Goal: Check status

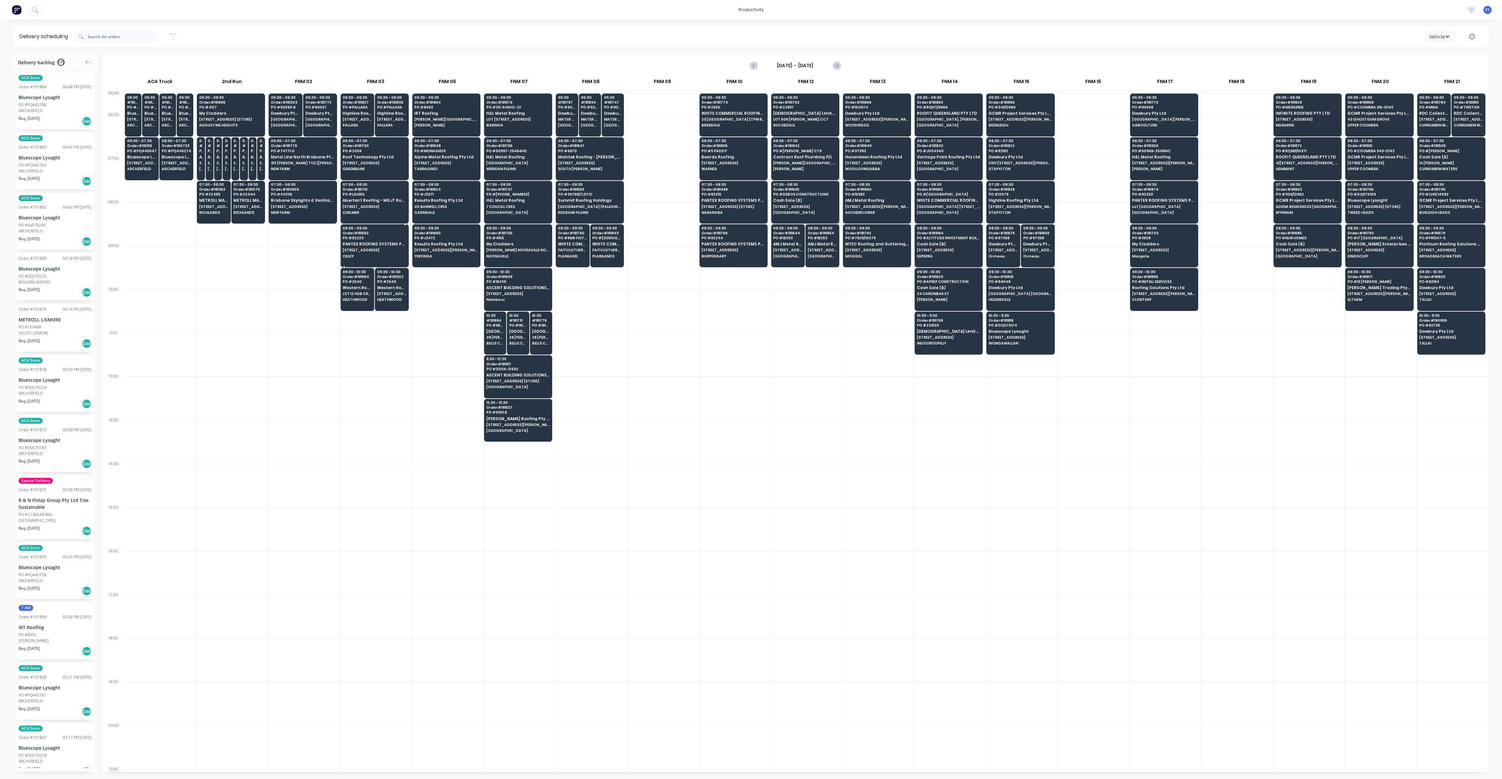
click at [378, 248] on span "[STREET_ADDRESS]" at bounding box center [374, 250] width 63 height 4
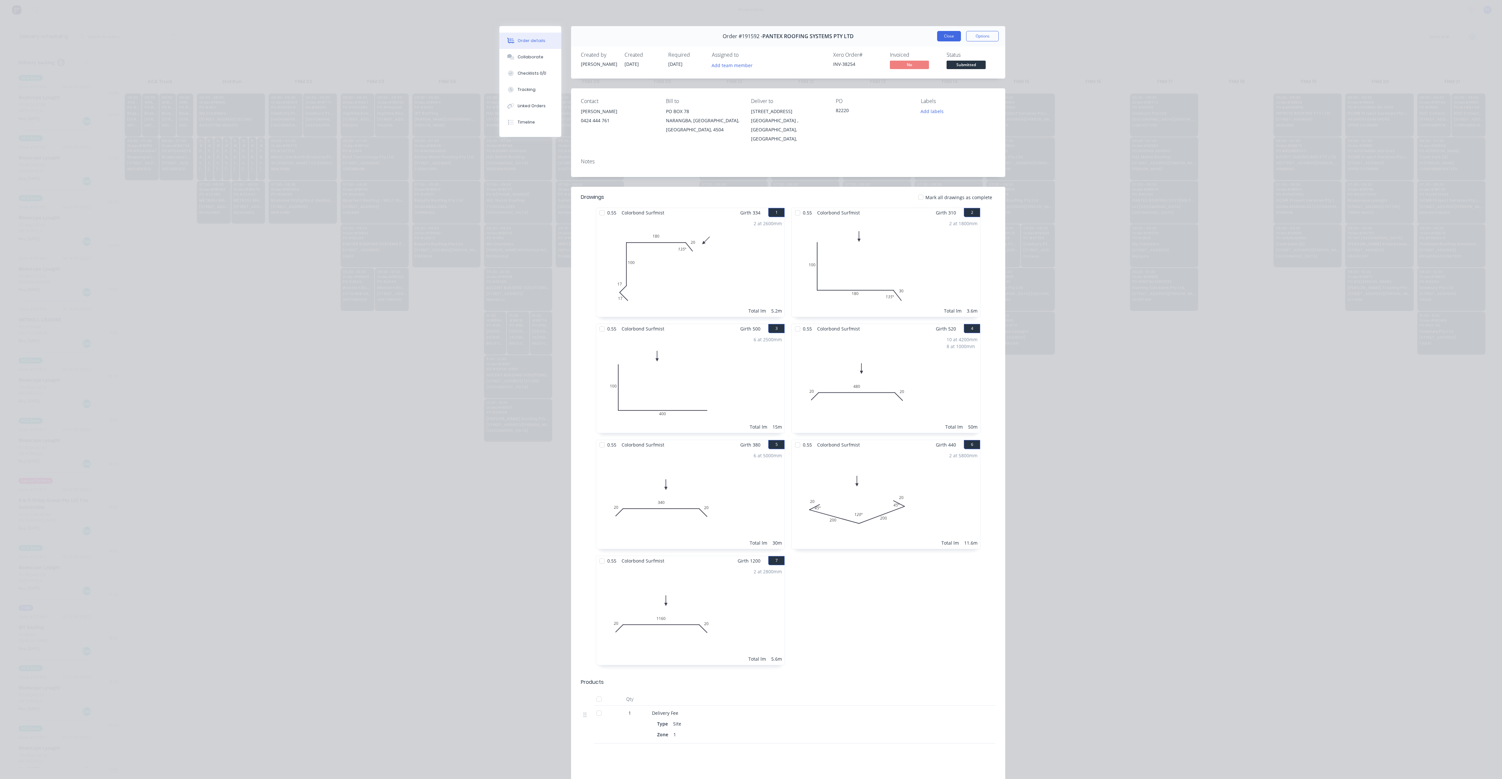
click at [948, 38] on button "Close" at bounding box center [949, 36] width 24 height 10
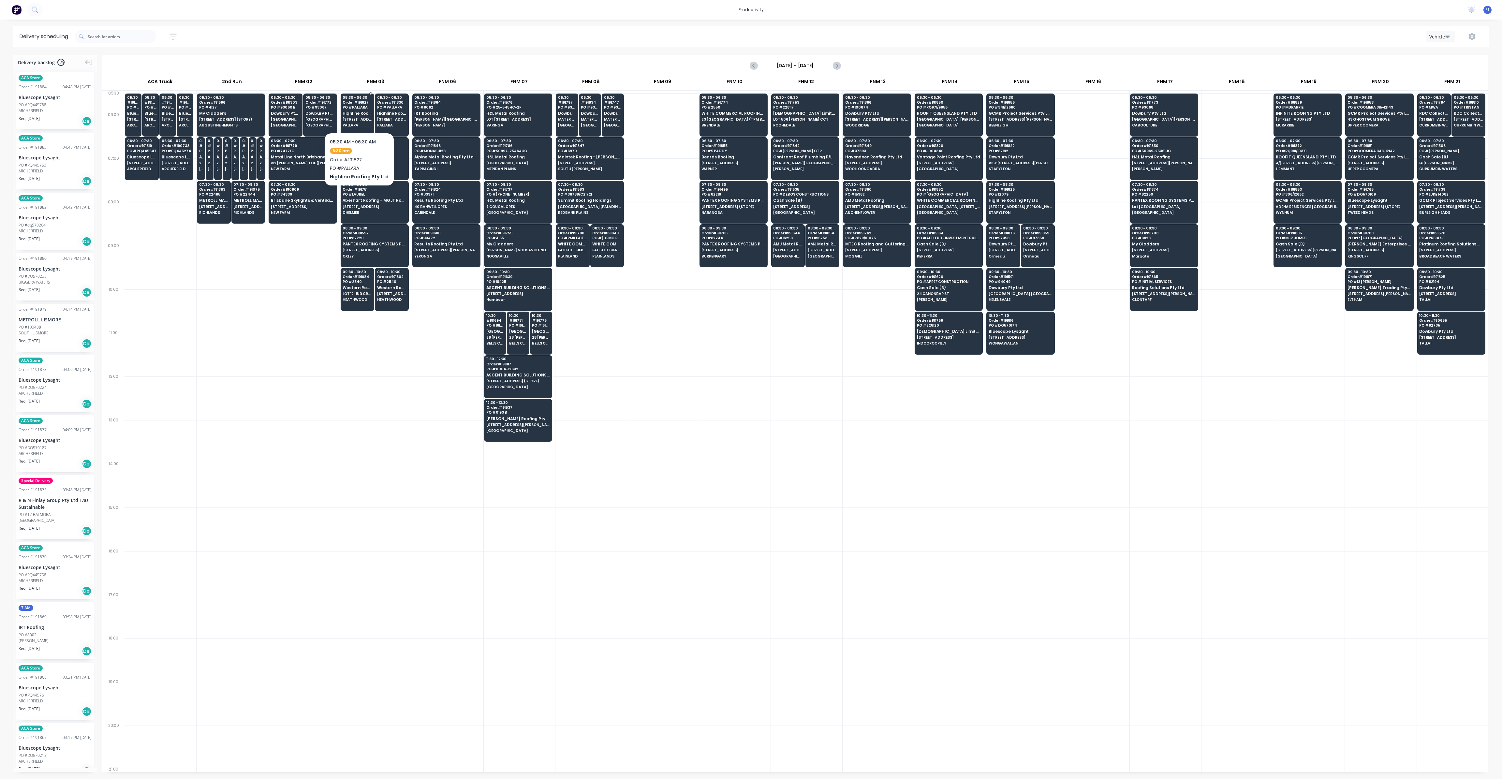
click at [358, 115] on span "Highline Roofing Pty Ltd" at bounding box center [357, 113] width 29 height 4
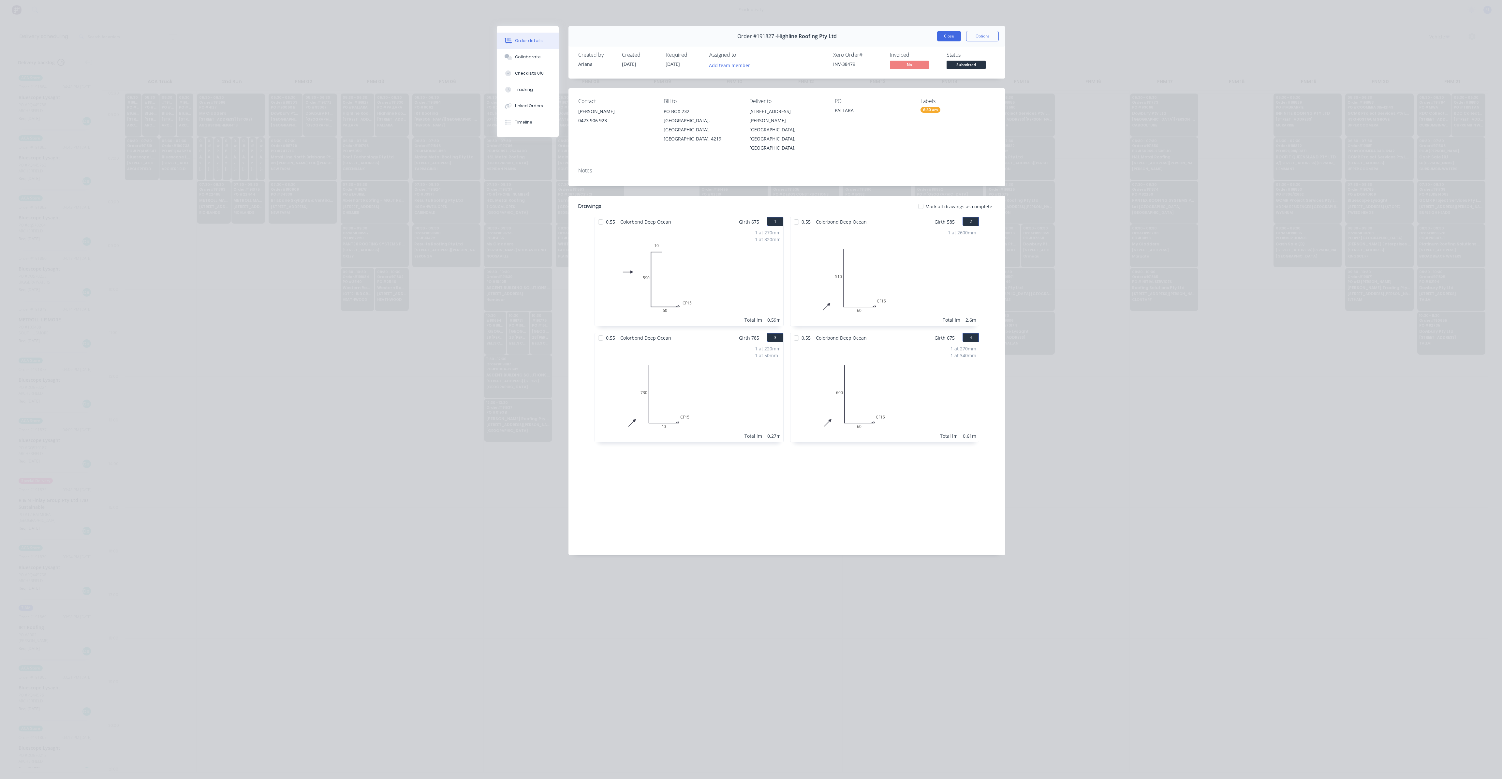
click at [944, 36] on button "Close" at bounding box center [949, 36] width 24 height 10
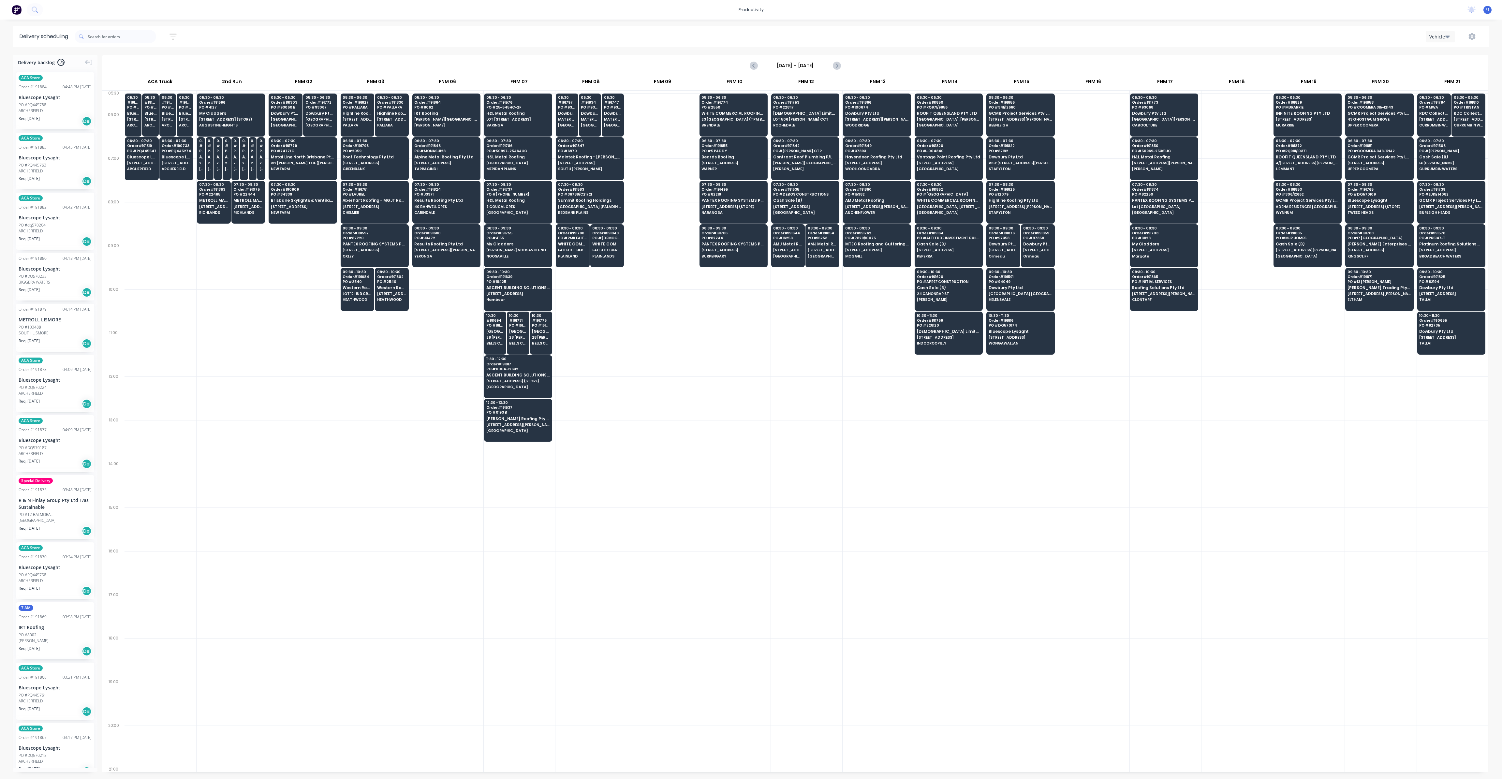
click at [529, 59] on div "[DATE] - [DATE]" at bounding box center [795, 65] width 1385 height 20
click at [426, 254] on span "YERONGA" at bounding box center [445, 256] width 63 height 4
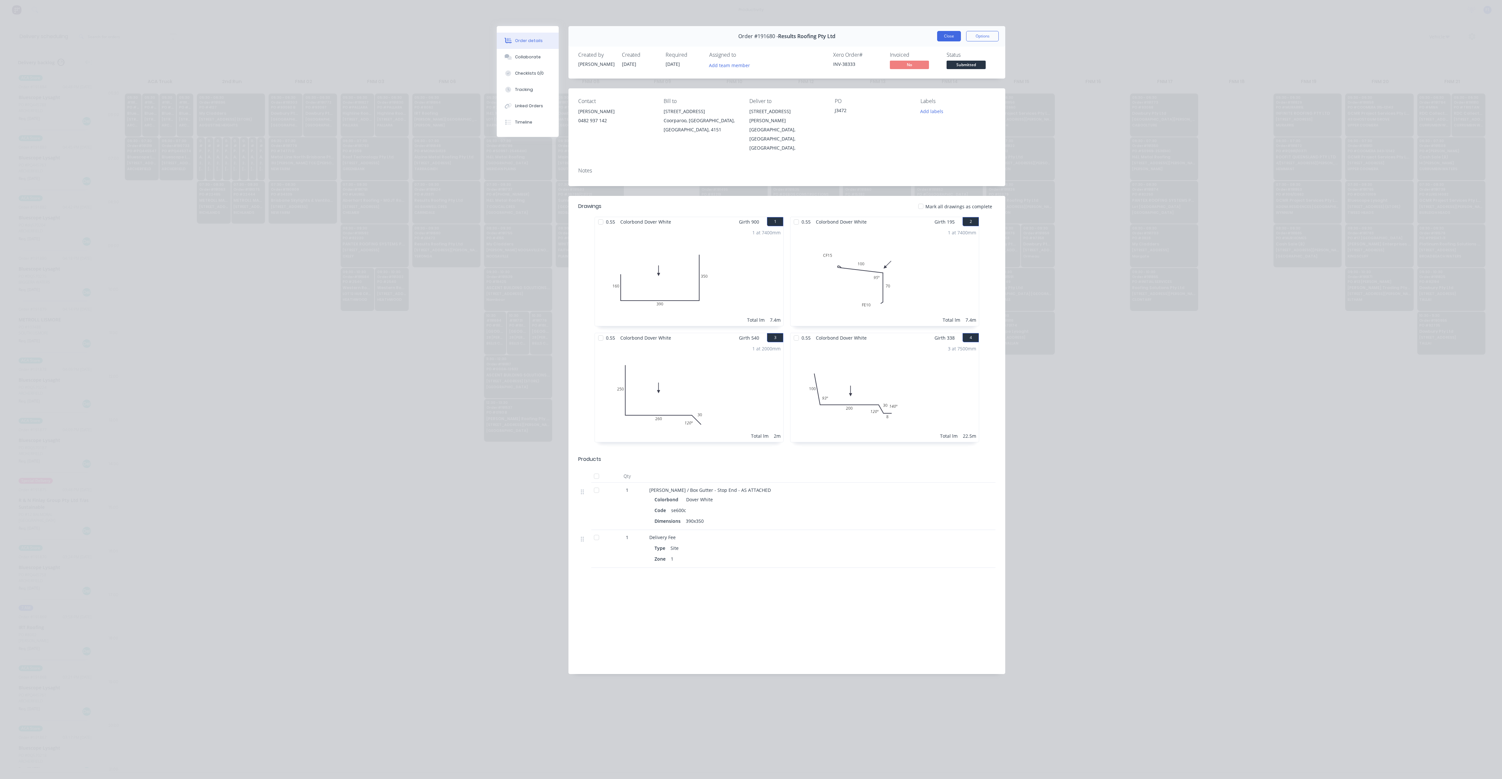
click at [946, 39] on button "Close" at bounding box center [949, 36] width 24 height 10
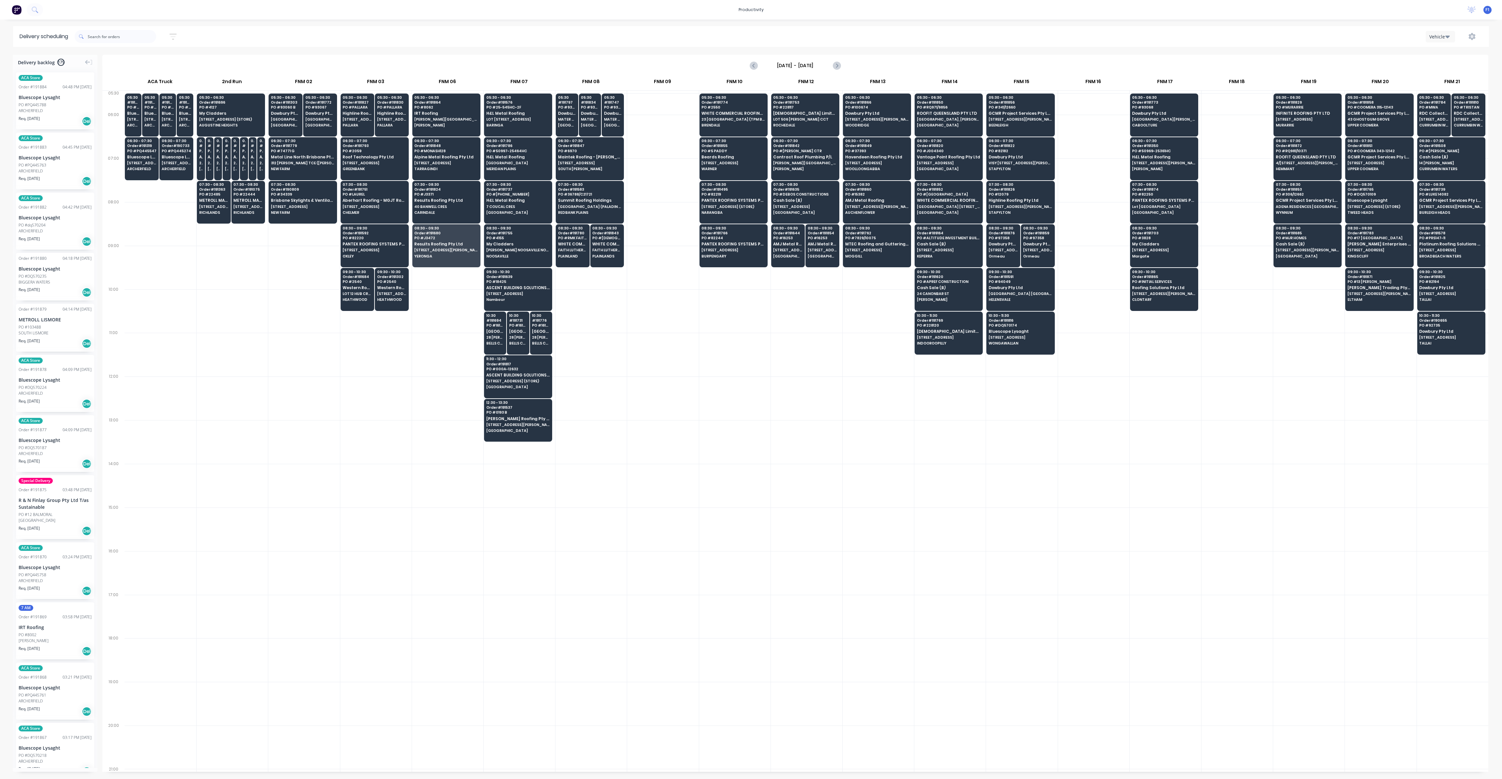
click at [710, 381] on div at bounding box center [734, 398] width 71 height 44
click at [1024, 344] on div "10:30 - 11:30 Order # 191816 PO # DQ570174 Bluescope Lysaght 54 Welches [PERSON…" at bounding box center [1020, 330] width 67 height 37
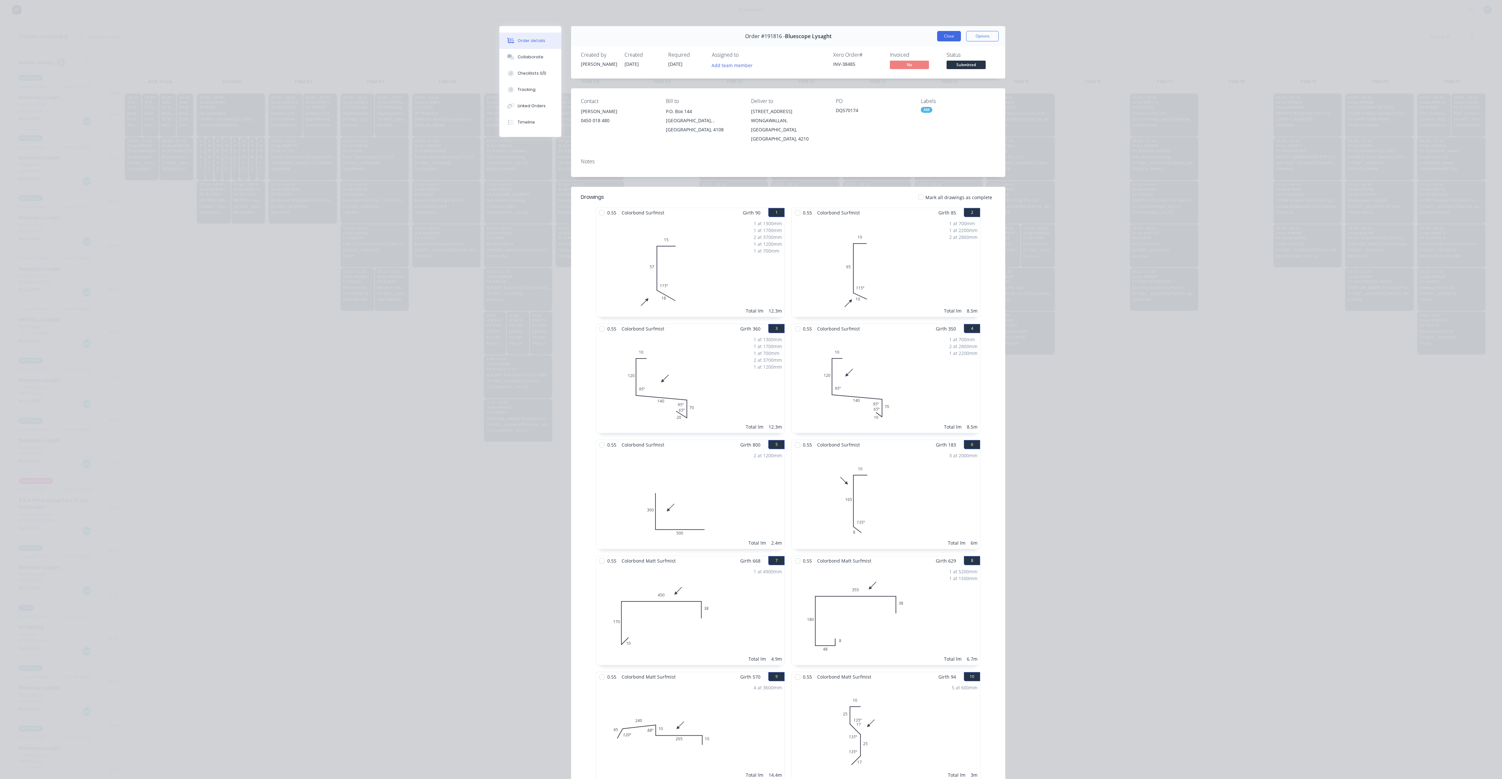
click at [938, 38] on button "Close" at bounding box center [949, 36] width 24 height 10
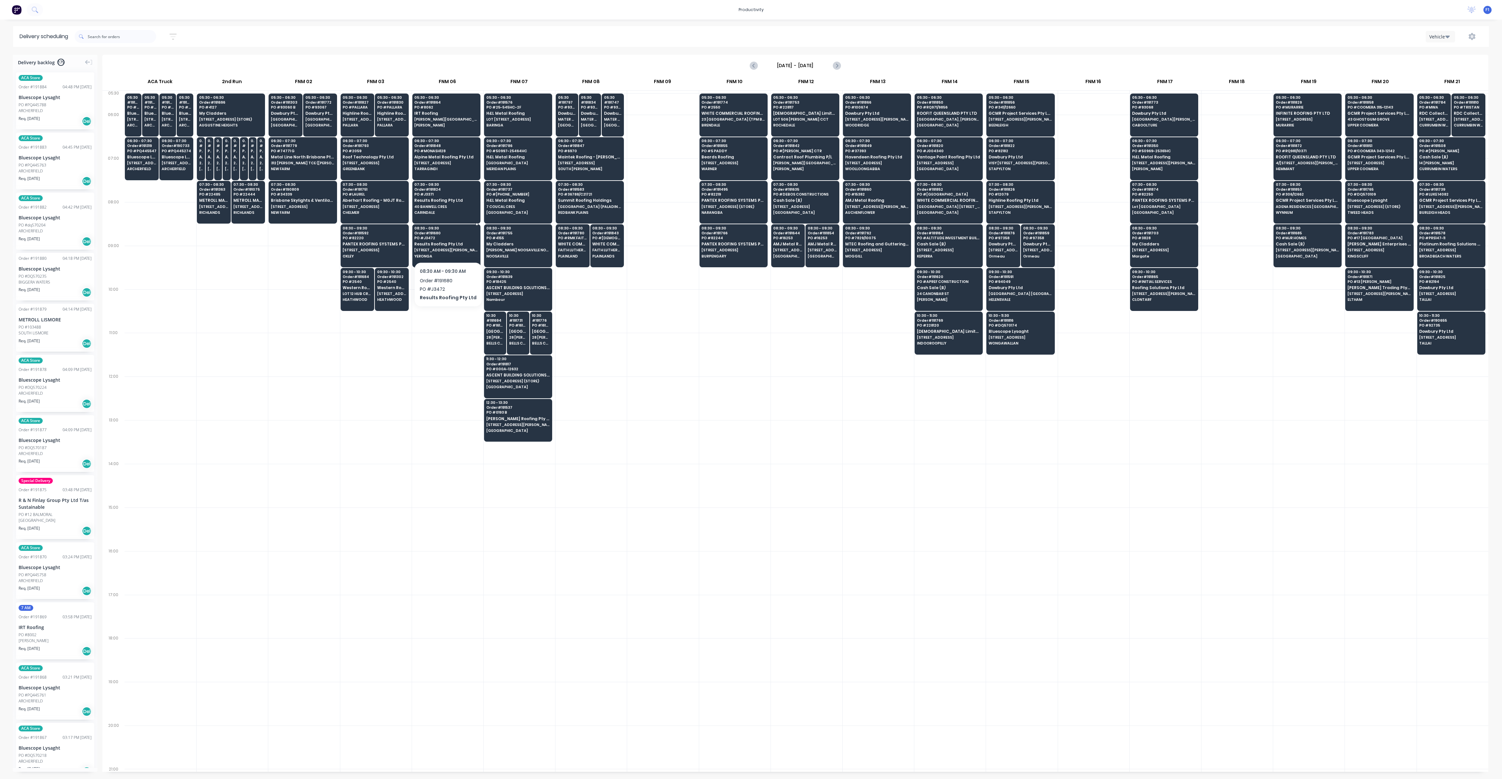
click at [440, 246] on div "08:30 - 09:30 Order # 191680 PO # J3472 Results Roofing Pty Ltd [STREET_ADDRESS…" at bounding box center [446, 242] width 67 height 37
